Goal: Find specific page/section: Find specific page/section

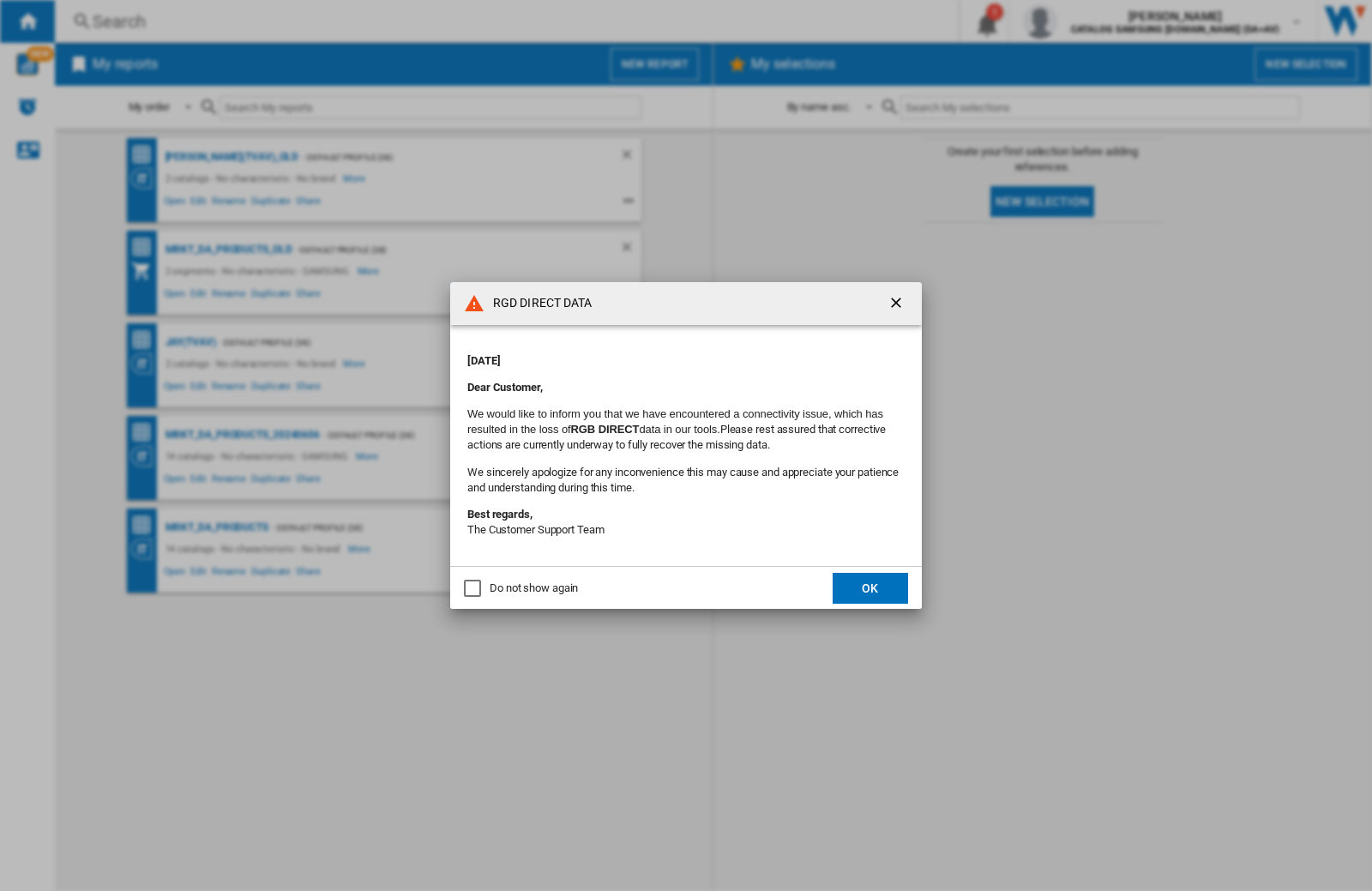
click at [1092, 21] on div "RGD DIRECT DATA [DATE] Dear Customer, We would like to inform you that we have …" at bounding box center [686, 445] width 1372 height 891
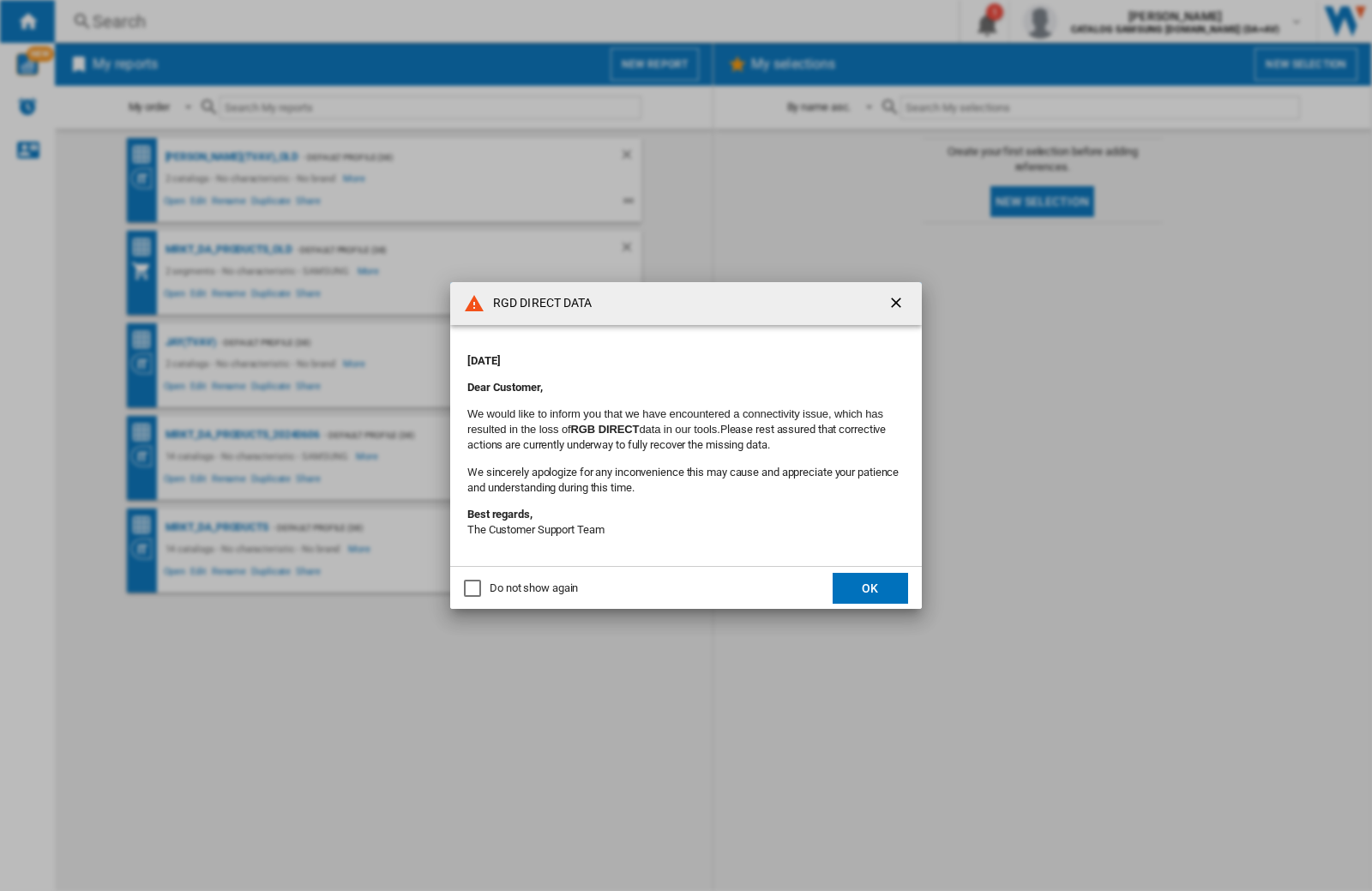
click at [1092, 21] on div "RGD DIRECT DATA [DATE] Dear Customer, We would like to inform you that we have …" at bounding box center [686, 445] width 1372 height 891
click at [1092, 21] on div "RGD DIRECT DATA Monday, September 22, 2025 Dear Customer, We would like to info…" at bounding box center [686, 445] width 1372 height 891
click at [1092, 21] on div "RGD DIRECT DATA [DATE] Dear Customer, We would like to inform you that we have …" at bounding box center [686, 445] width 1372 height 891
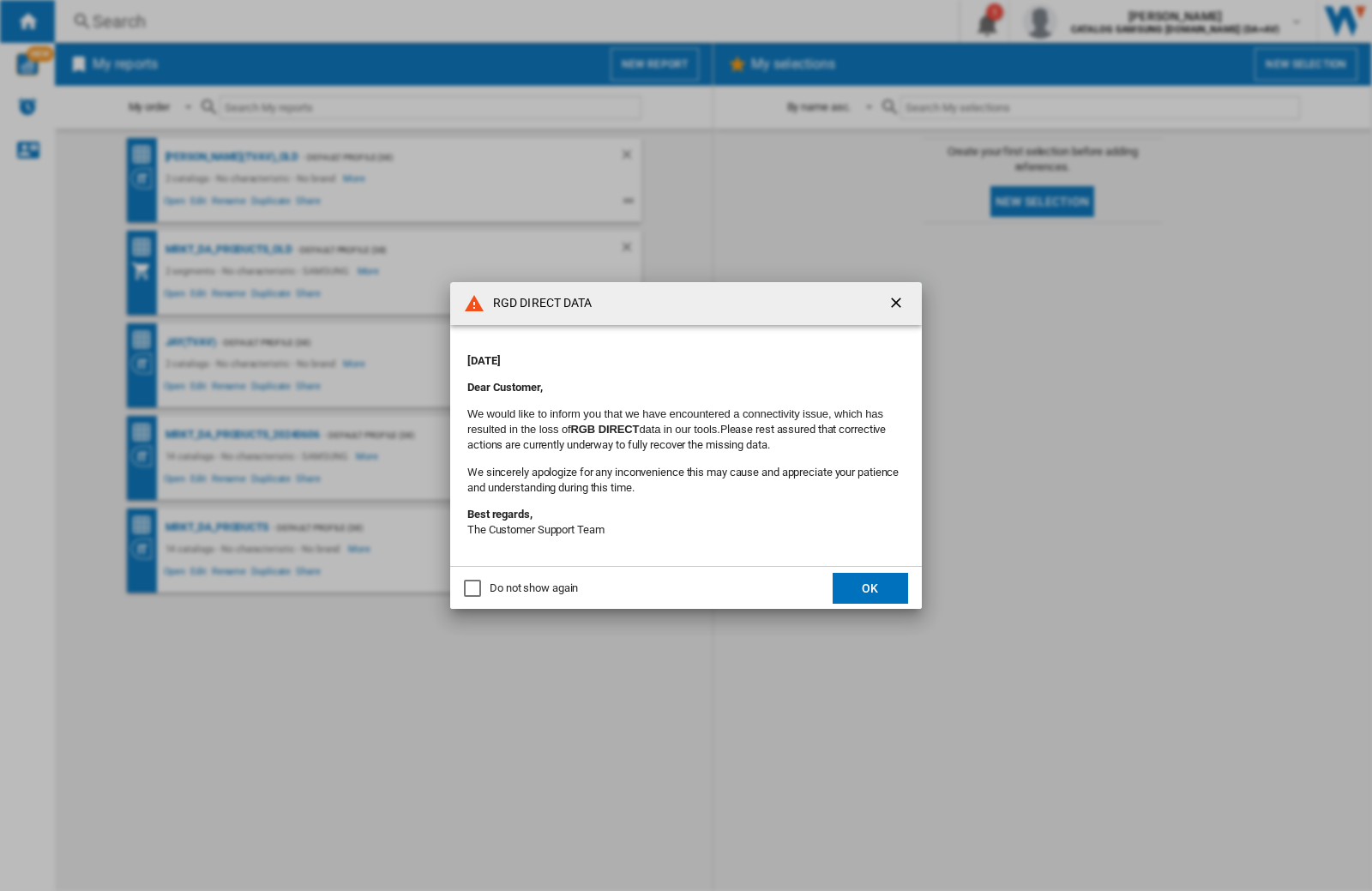
click at [1092, 21] on div "RGD DIRECT DATA [DATE] Dear Customer, We would like to inform you that we have …" at bounding box center [686, 445] width 1372 height 891
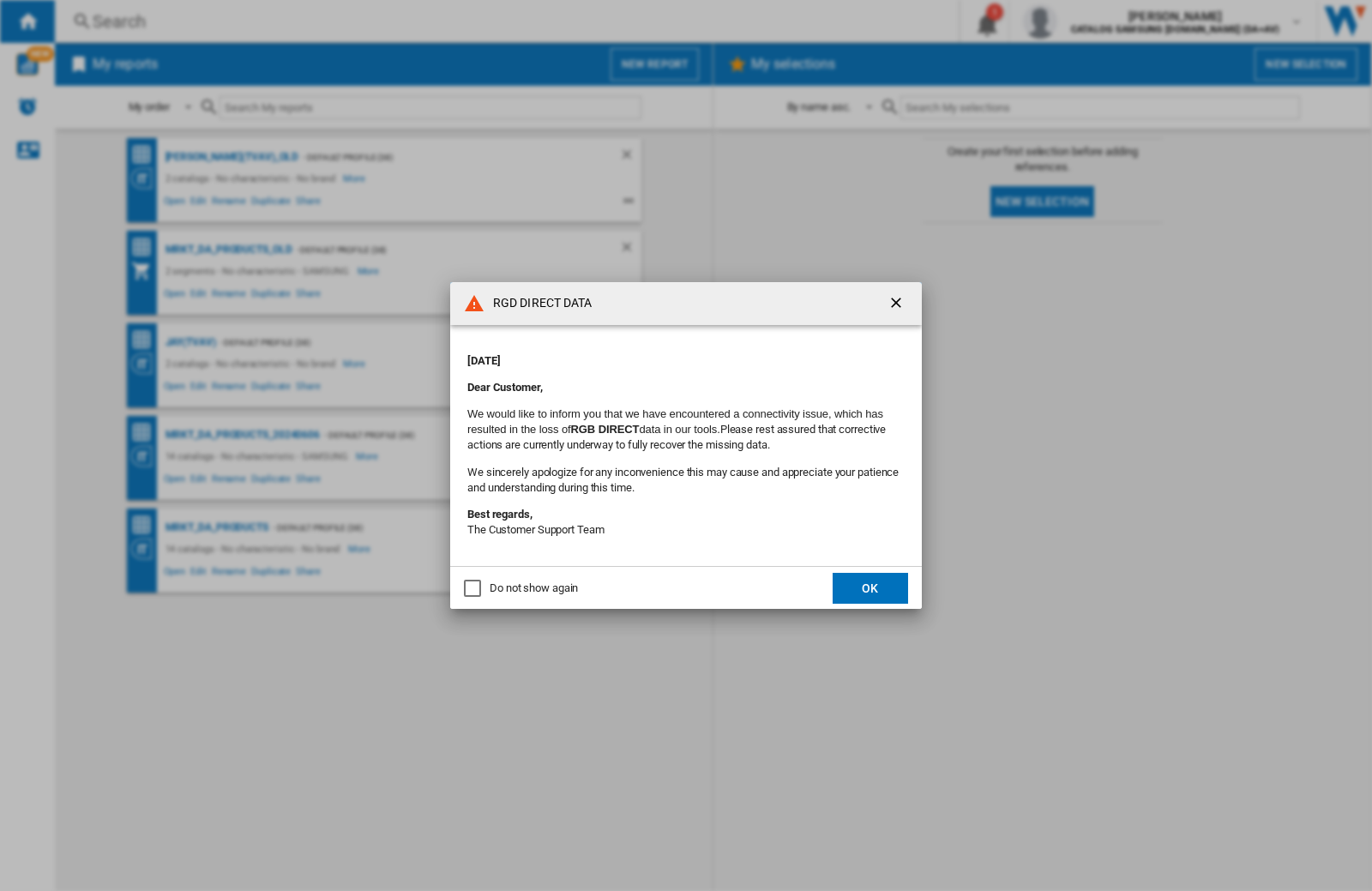
click at [1092, 21] on div "RGD DIRECT DATA [DATE] Dear Customer, We would like to inform you that we have …" at bounding box center [686, 445] width 1372 height 891
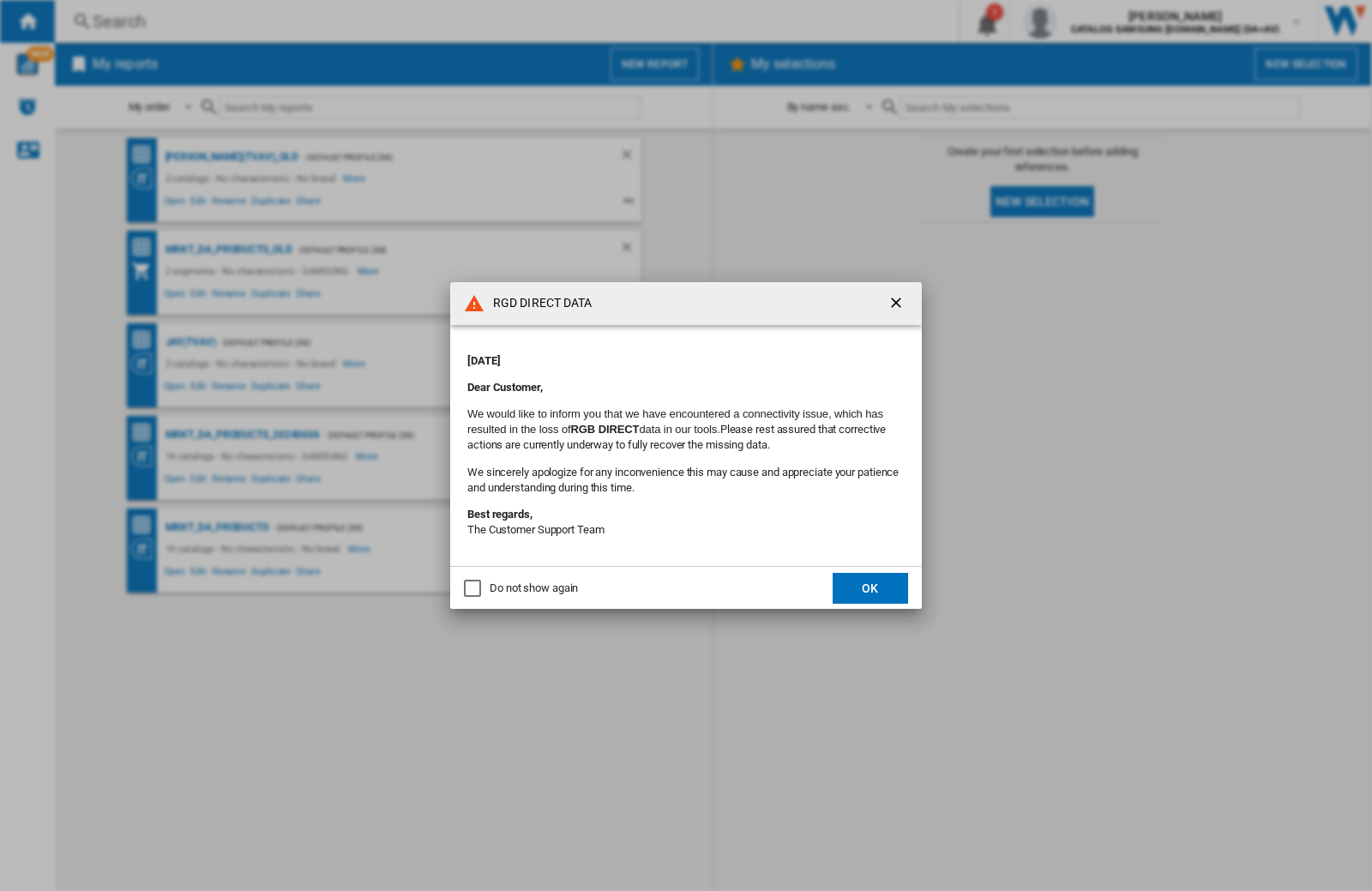
click at [1092, 21] on div "RGD DIRECT DATA [DATE] Dear Customer, We would like to inform you that we have …" at bounding box center [686, 445] width 1372 height 891
